Goal: Book appointment/travel/reservation

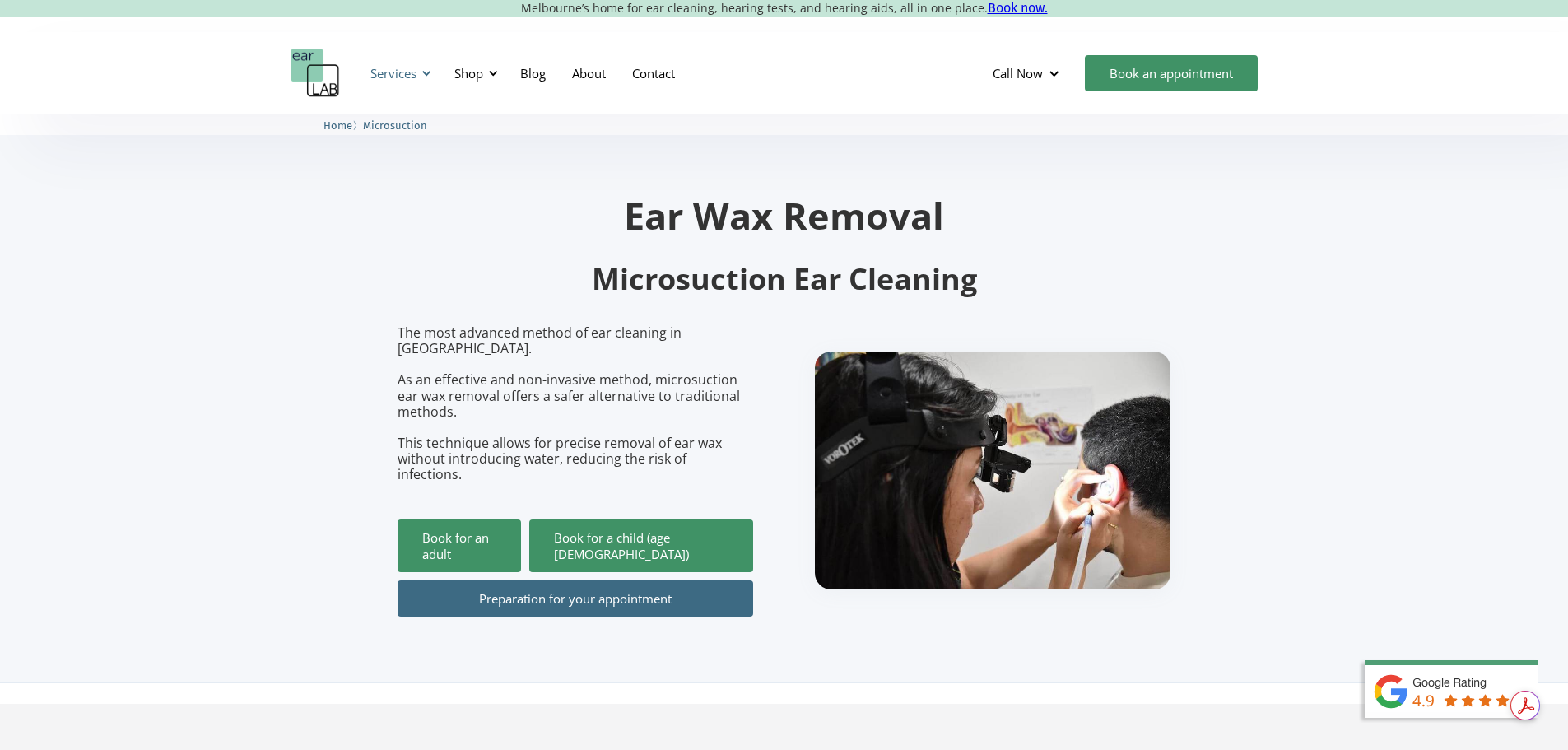
click at [430, 77] on div at bounding box center [427, 73] width 11 height 11
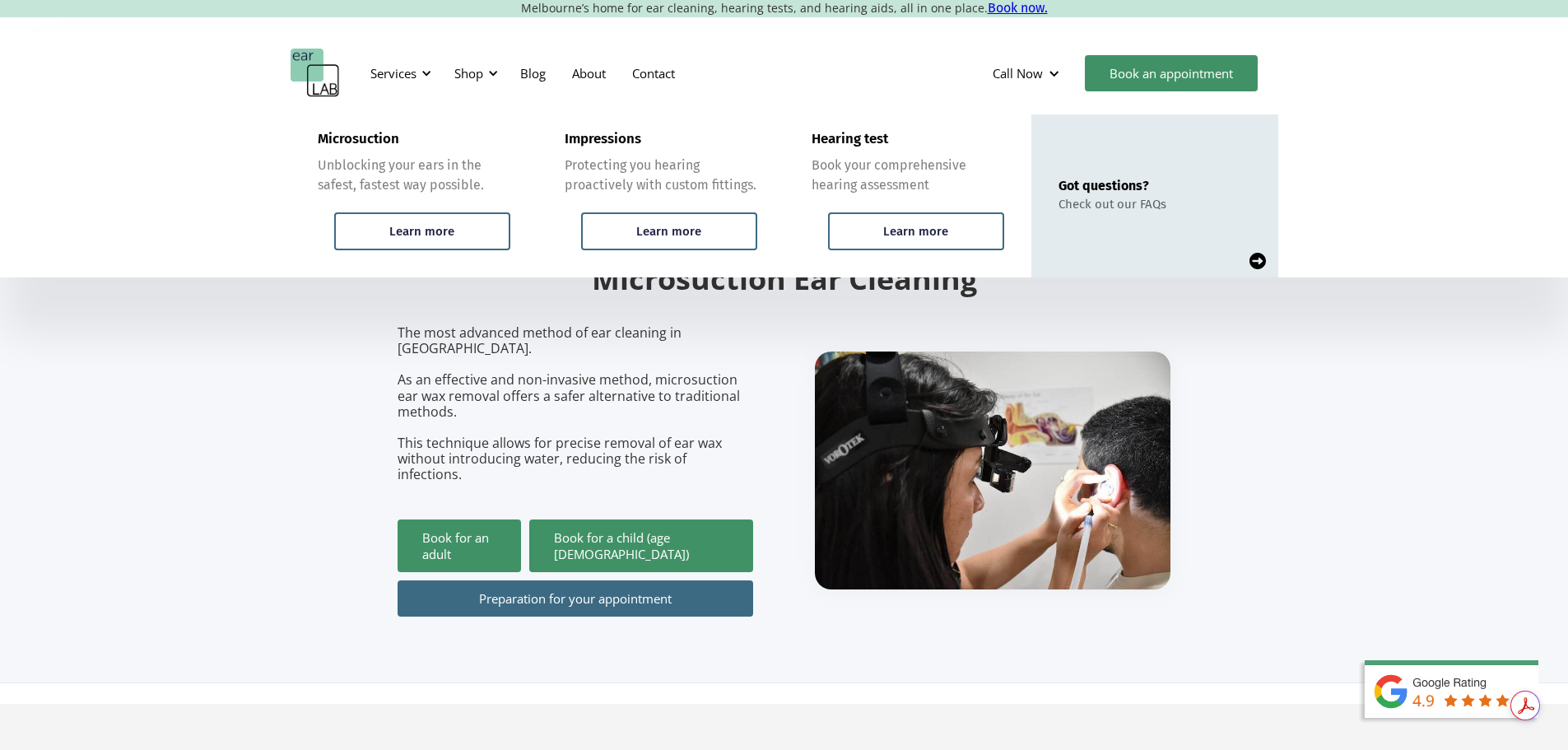
click at [332, 292] on section "Ear Wax Removal Microsuction Ear Cleaning The most advanced method of ear clean…" at bounding box center [784, 398] width 1568 height 568
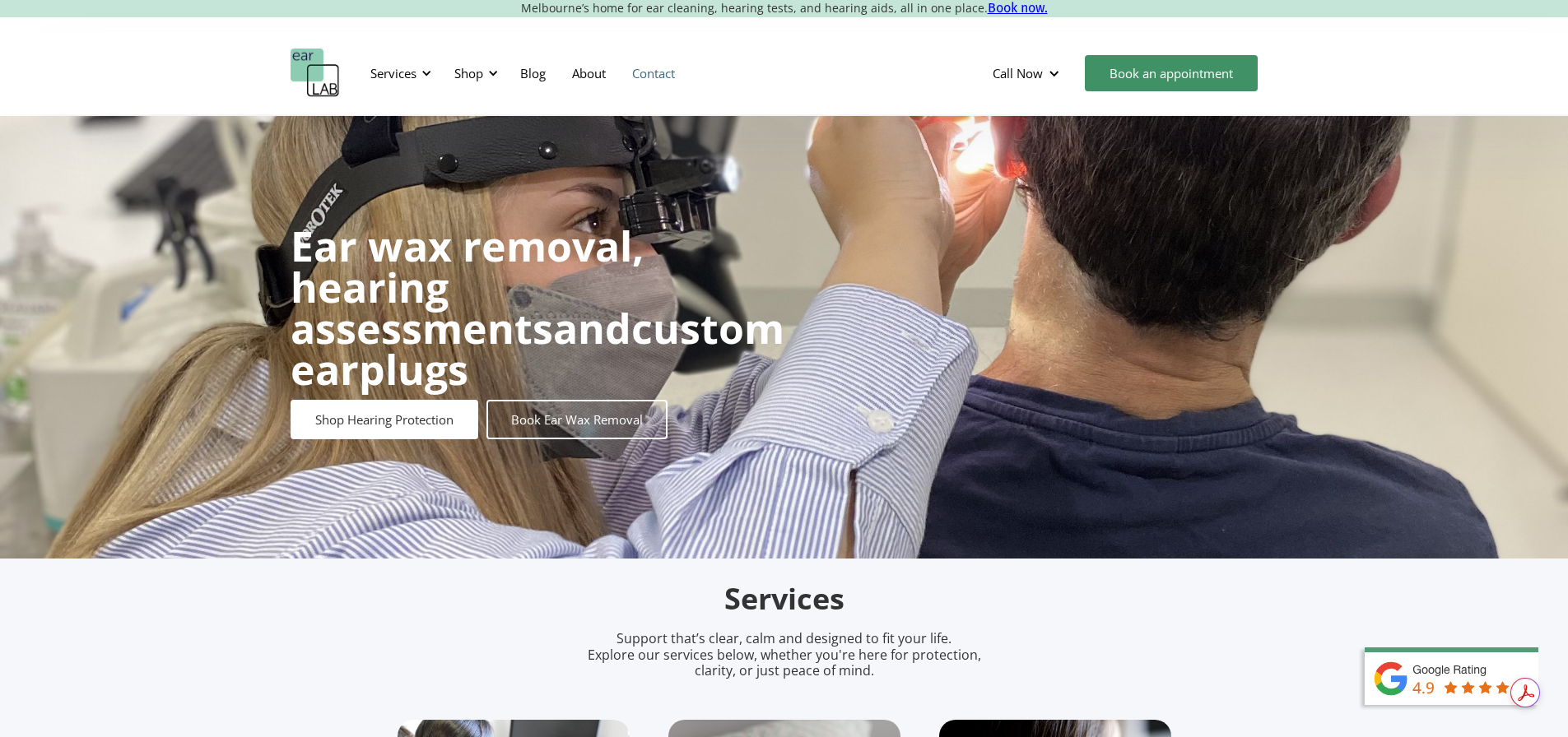
click at [670, 77] on link "Contact" at bounding box center [653, 73] width 69 height 47
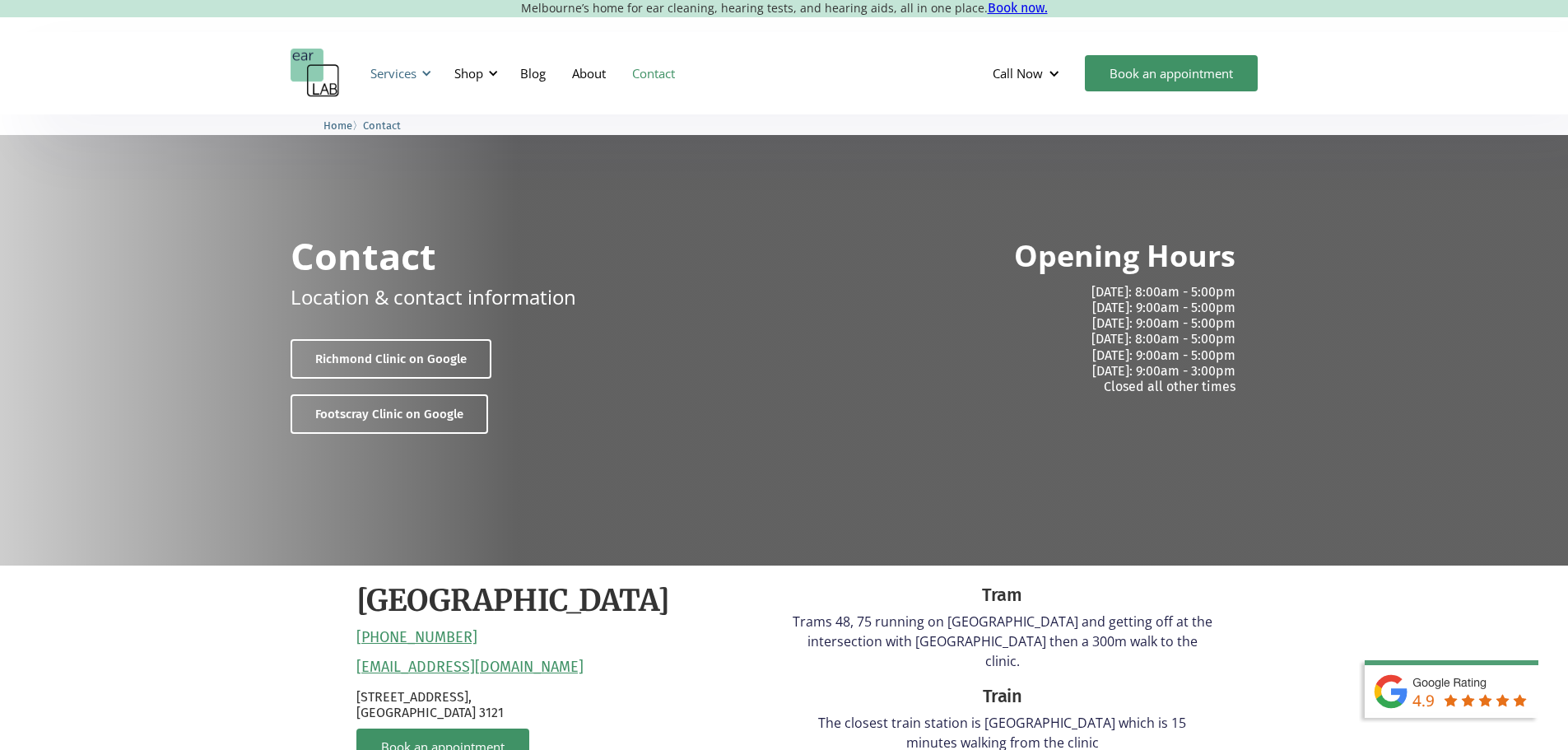
click at [428, 69] on div at bounding box center [427, 73] width 11 height 11
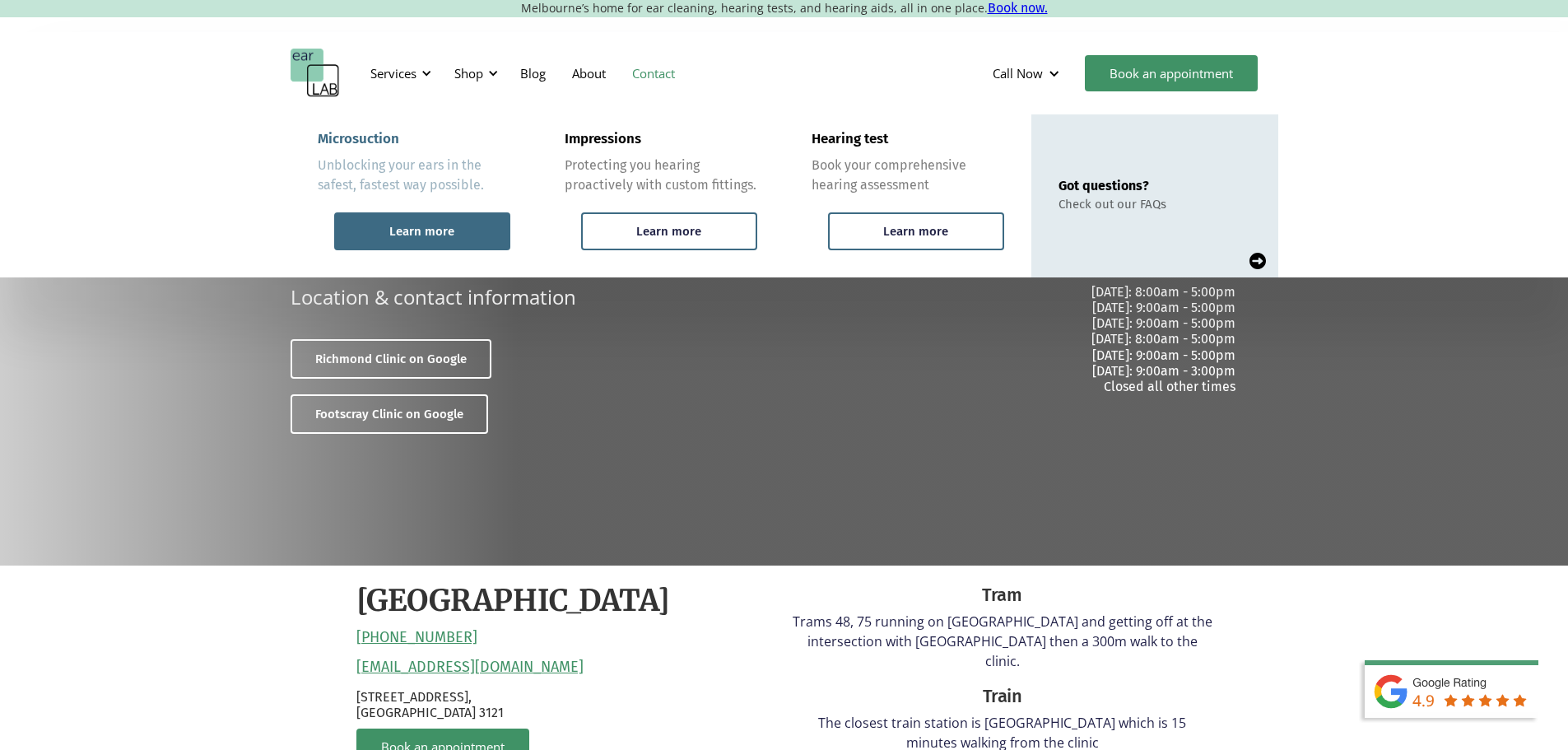
click at [427, 230] on div "Learn more" at bounding box center [422, 232] width 65 height 15
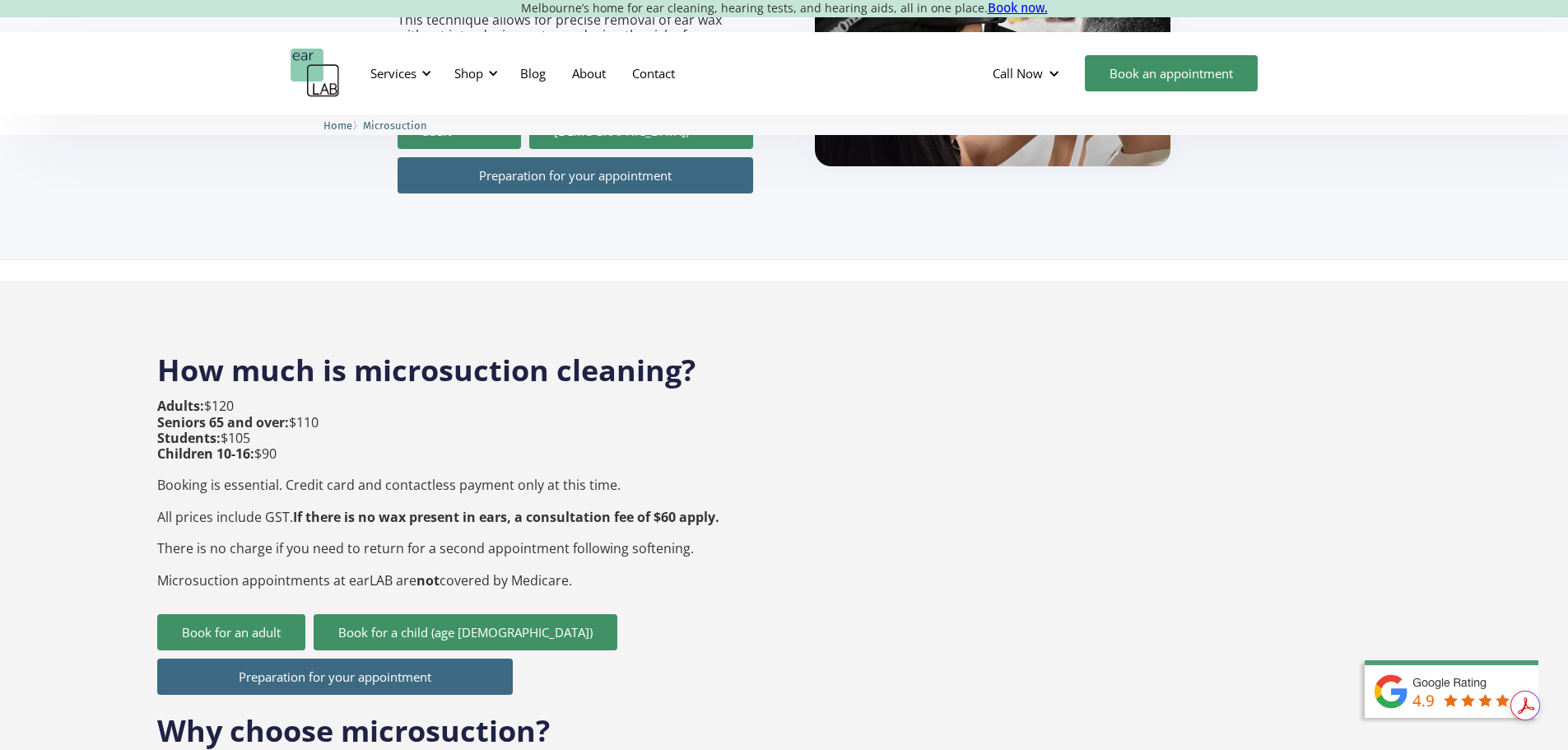
scroll to position [439, 0]
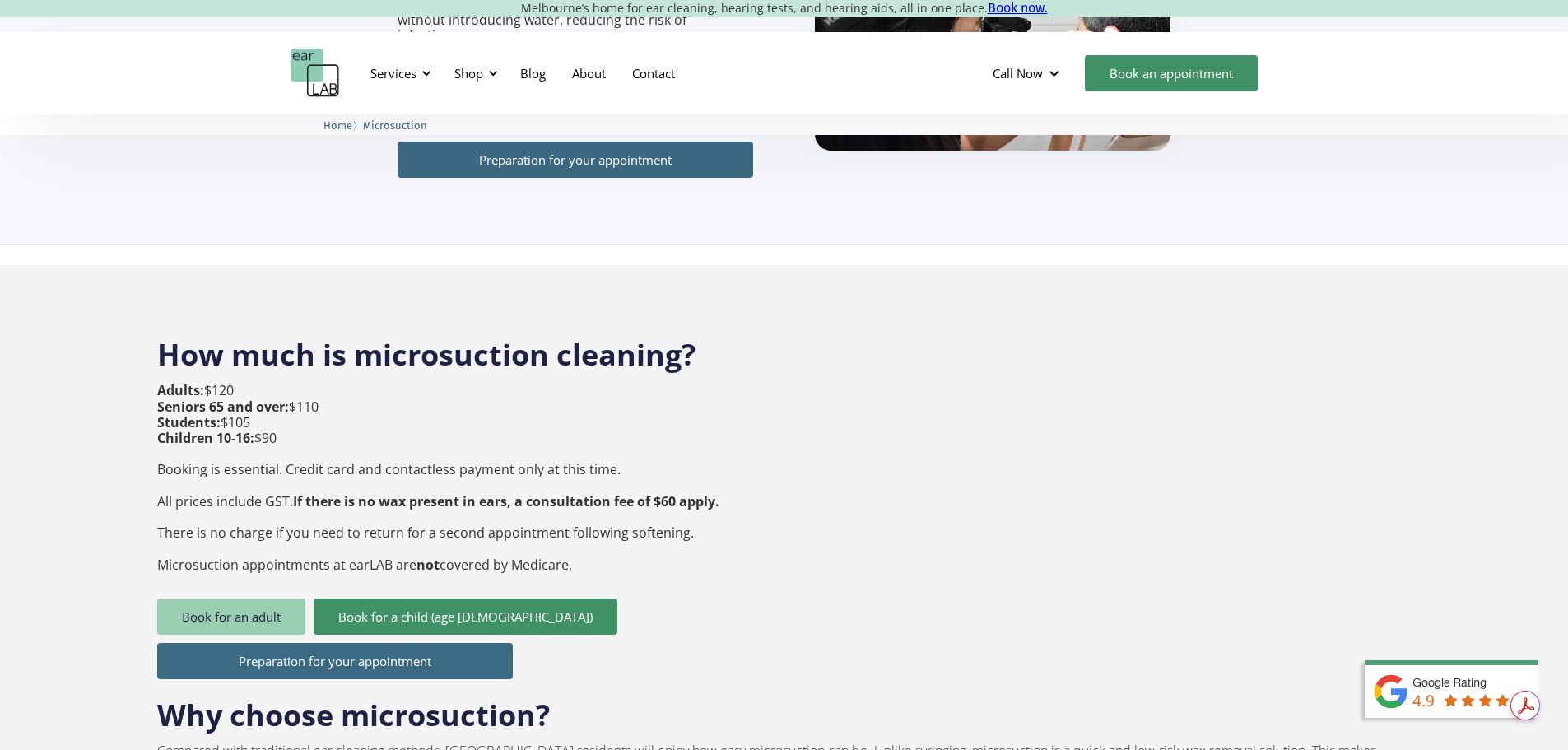
click at [240, 599] on link "Book for an adult" at bounding box center [231, 617] width 148 height 36
